Goal: Find contact information: Find contact information

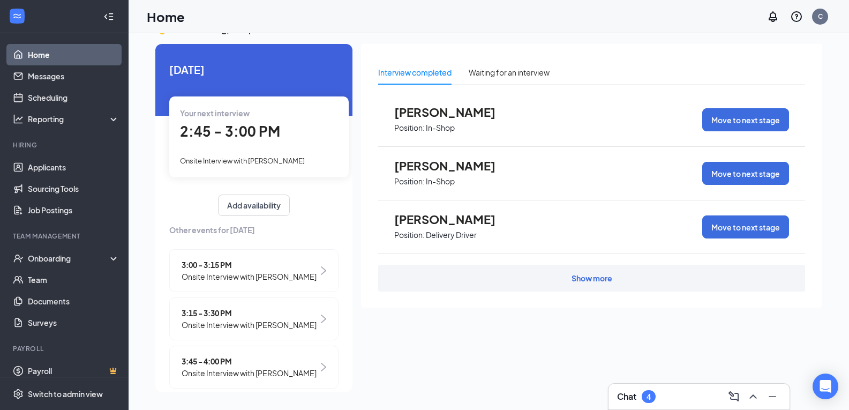
scroll to position [19, 0]
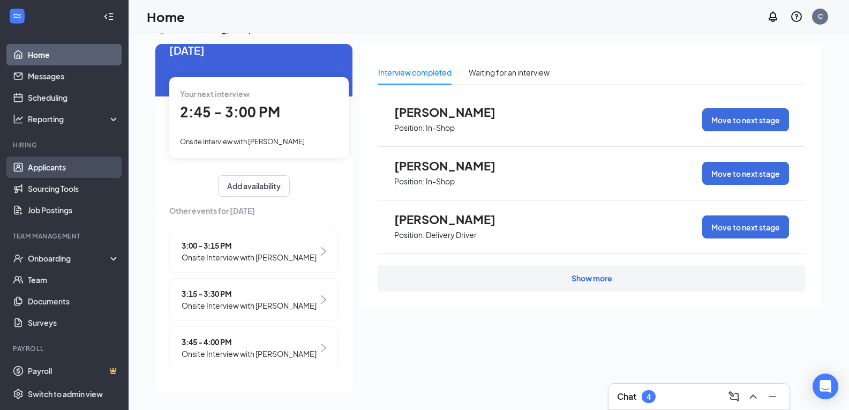
click at [77, 166] on link "Applicants" at bounding box center [74, 166] width 92 height 21
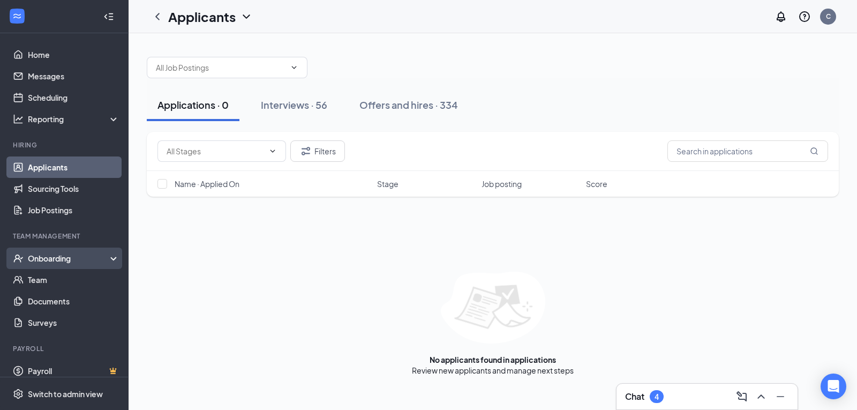
click at [99, 255] on div "Onboarding" at bounding box center [69, 258] width 83 height 11
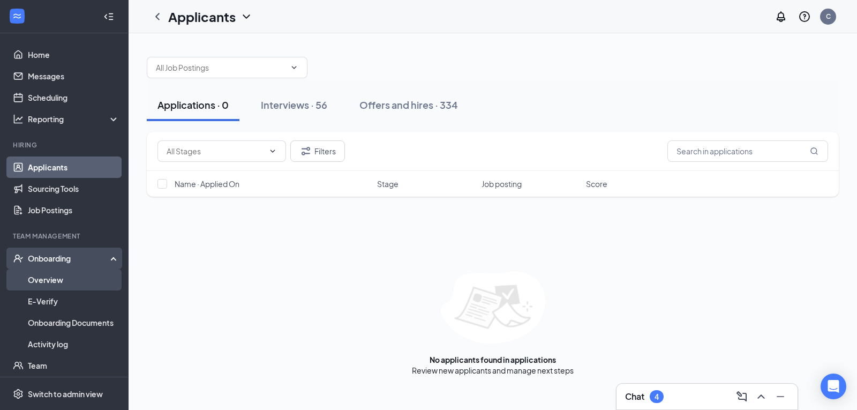
click at [72, 283] on link "Overview" at bounding box center [74, 279] width 92 height 21
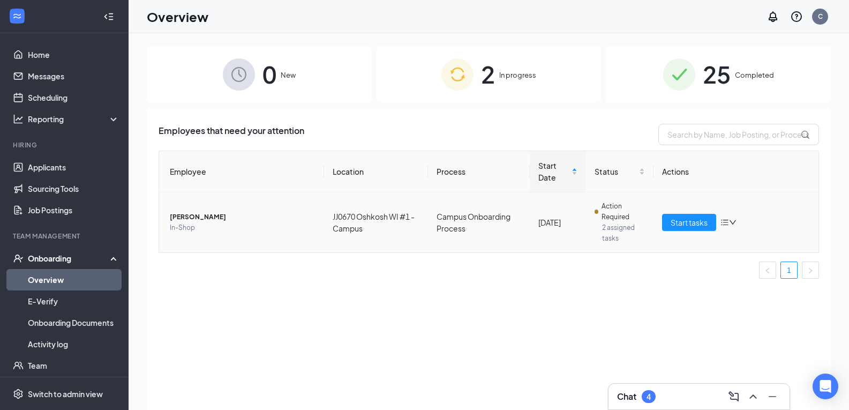
click at [206, 215] on span "[PERSON_NAME]" at bounding box center [243, 217] width 146 height 11
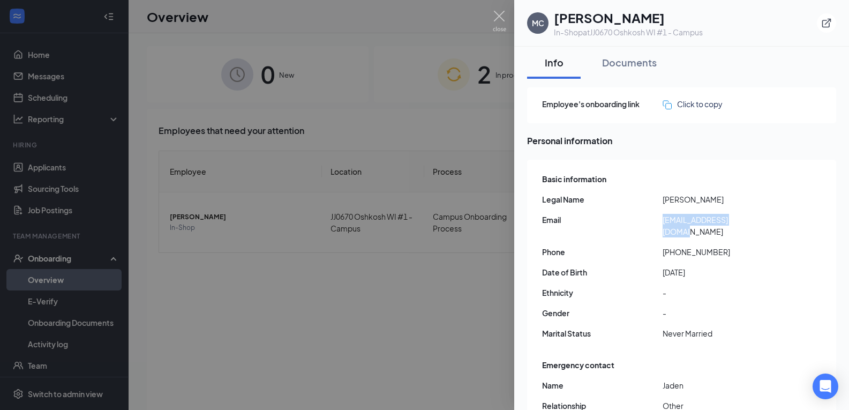
drag, startPoint x: 762, startPoint y: 219, endPoint x: 661, endPoint y: 221, distance: 101.3
click at [662, 222] on div "Email [EMAIL_ADDRESS][DOMAIN_NAME]" at bounding box center [682, 226] width 281 height 24
copy div "[EMAIL_ADDRESS][DOMAIN_NAME]"
drag, startPoint x: 717, startPoint y: 242, endPoint x: 672, endPoint y: 238, distance: 44.7
click at [672, 246] on span "[PHONE_NUMBER]" at bounding box center [723, 252] width 121 height 12
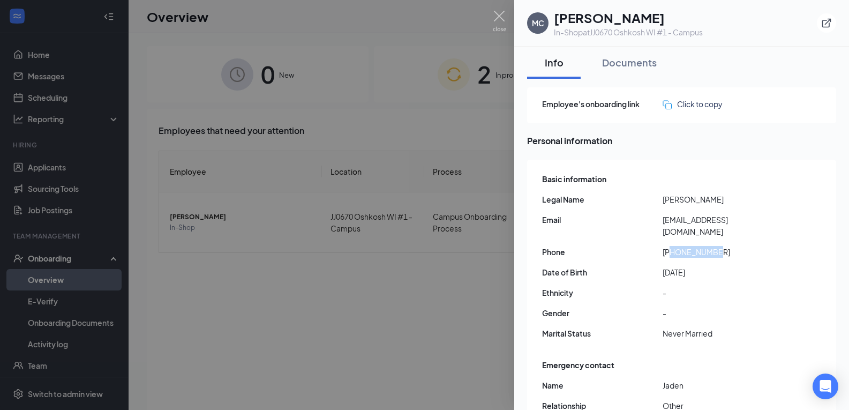
copy span "9706407392"
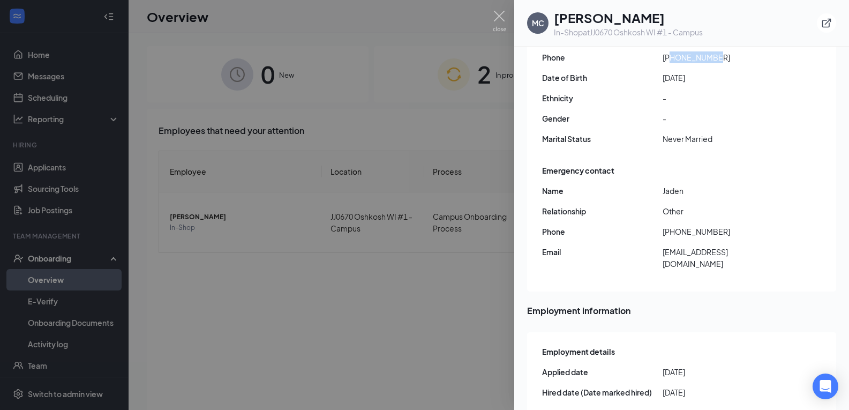
scroll to position [161, 0]
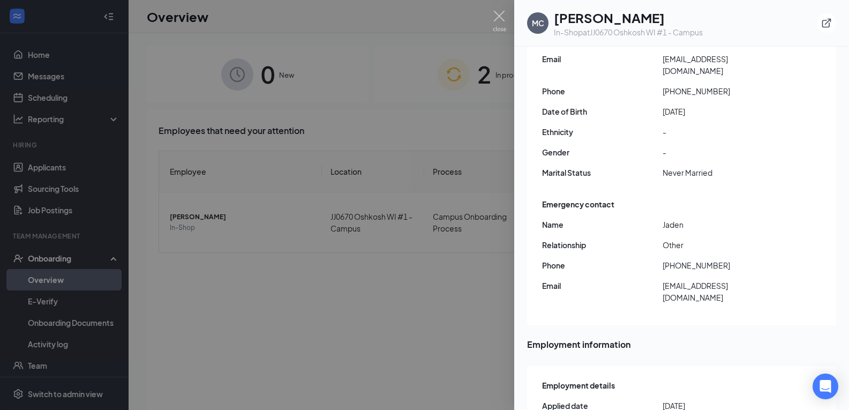
click at [471, 133] on div at bounding box center [424, 205] width 849 height 410
